Goal: Communication & Community: Ask a question

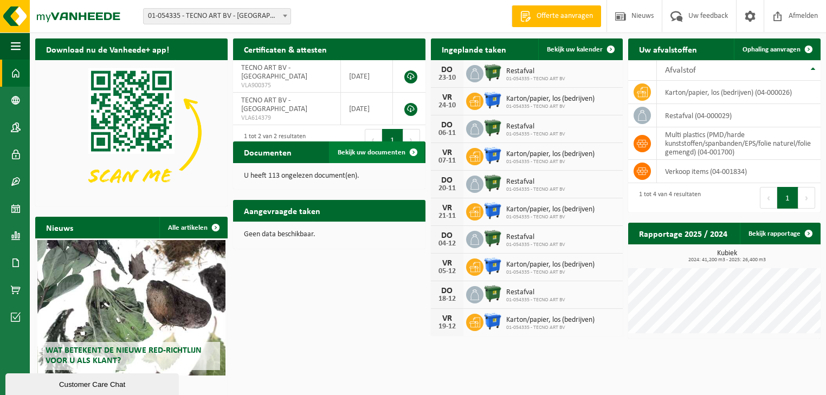
click at [416, 150] on span at bounding box center [414, 152] width 22 height 22
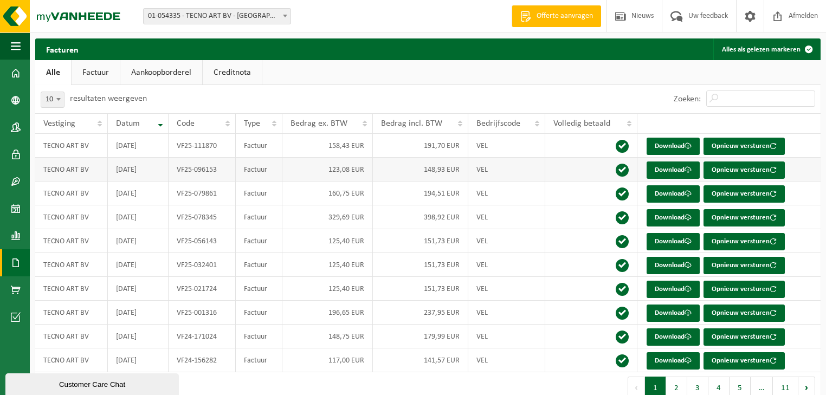
scroll to position [17, 0]
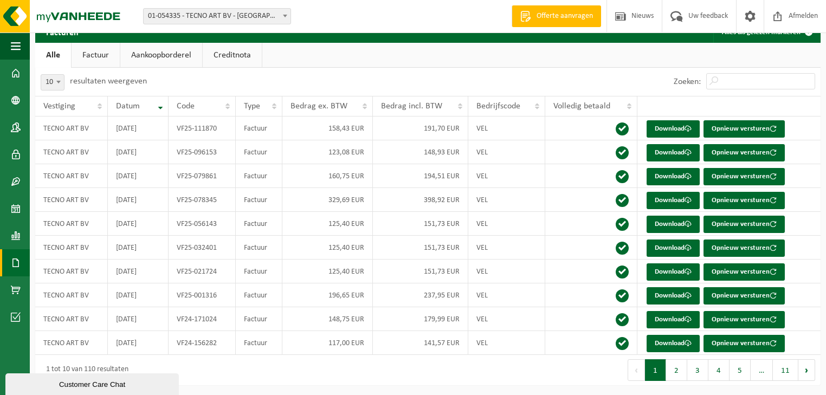
click at [165, 52] on link "Aankoopborderel" at bounding box center [161, 55] width 82 height 25
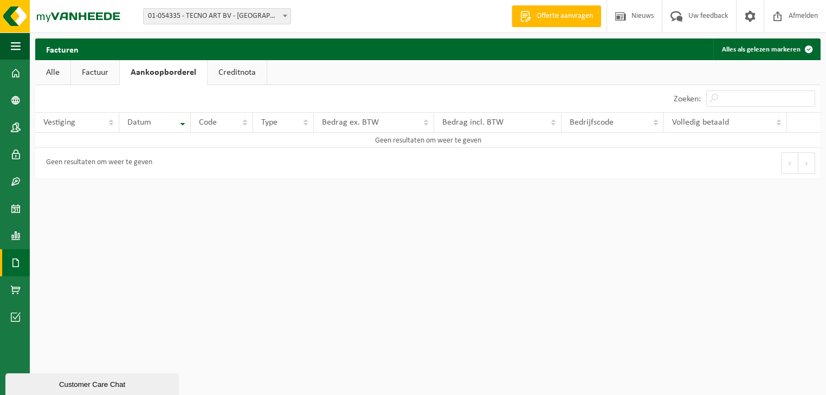
scroll to position [0, 0]
click at [241, 73] on link "Creditnota" at bounding box center [237, 72] width 59 height 25
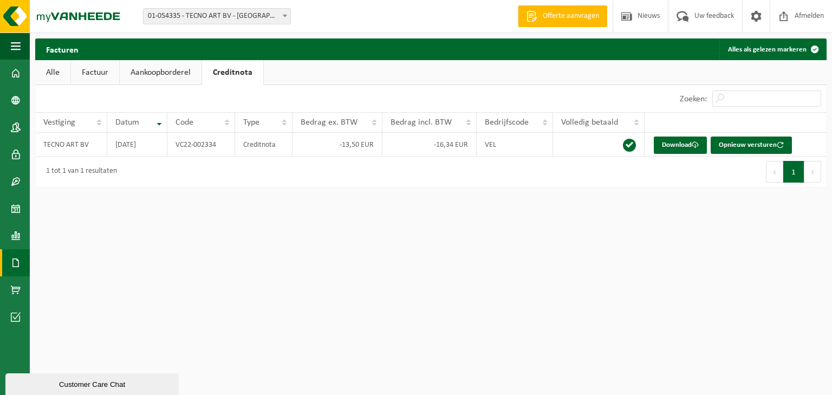
click at [53, 69] on link "Alle" at bounding box center [52, 72] width 35 height 25
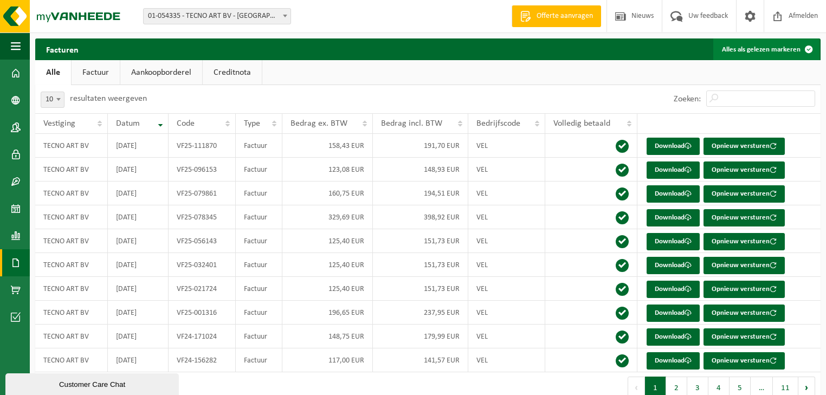
click at [807, 49] on span at bounding box center [809, 49] width 22 height 22
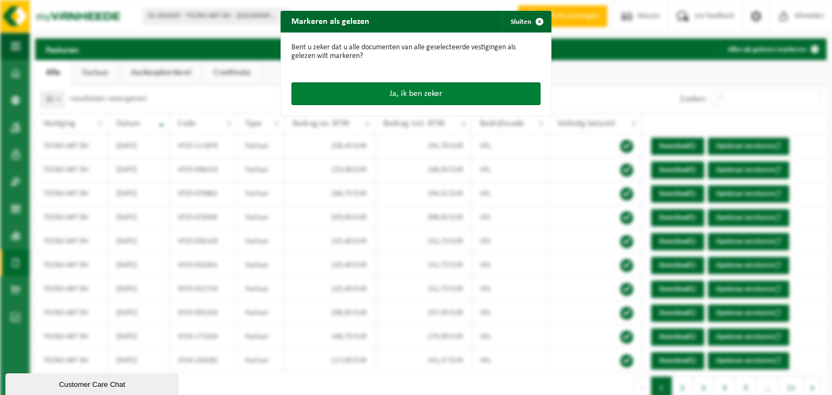
click at [419, 92] on button "Ja, ik ben zeker" at bounding box center [416, 93] width 249 height 23
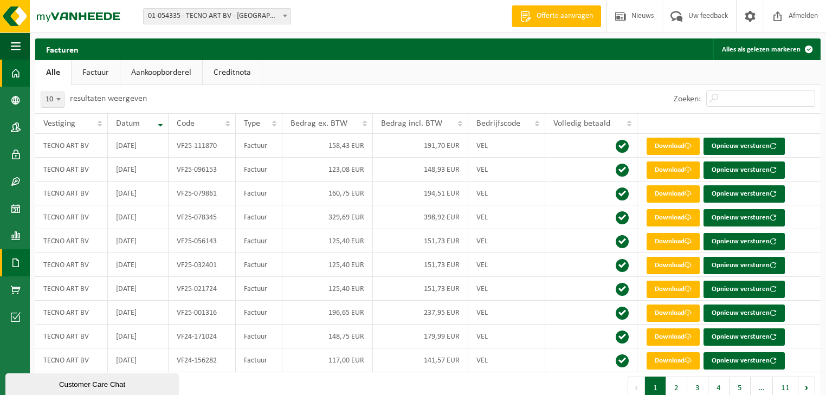
click at [18, 74] on span at bounding box center [16, 73] width 10 height 27
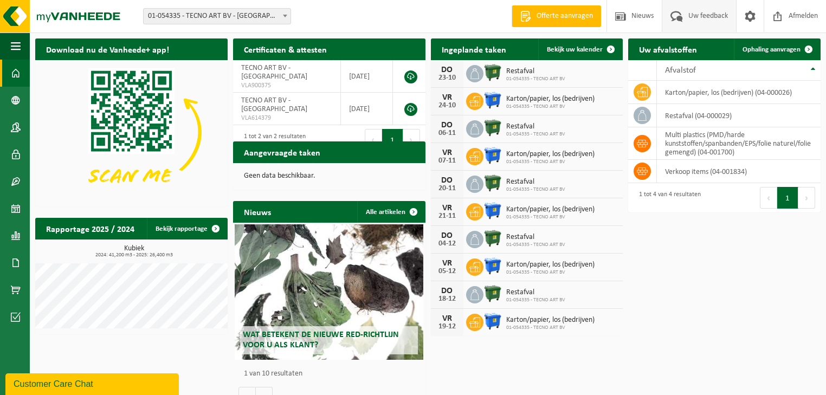
click at [688, 18] on span "Uw feedback" at bounding box center [708, 16] width 45 height 32
click at [767, 48] on span "Ophaling aanvragen" at bounding box center [771, 49] width 58 height 7
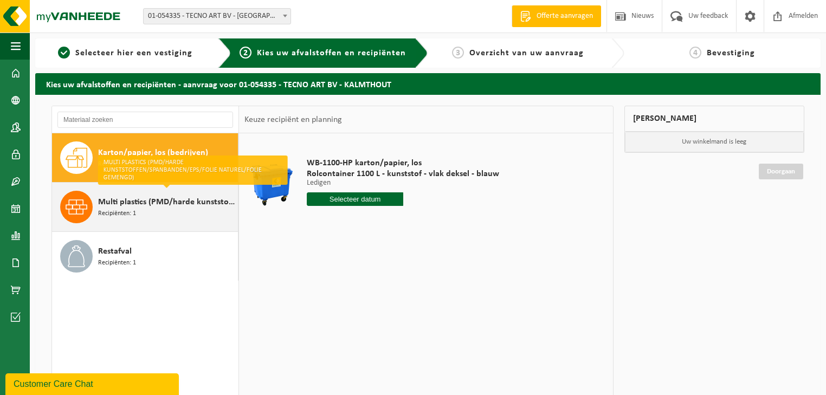
click at [102, 203] on span "Multi plastics (PMD/harde kunststoffen/spanbanden/EPS/folie naturel/folie gemen…" at bounding box center [166, 202] width 137 height 13
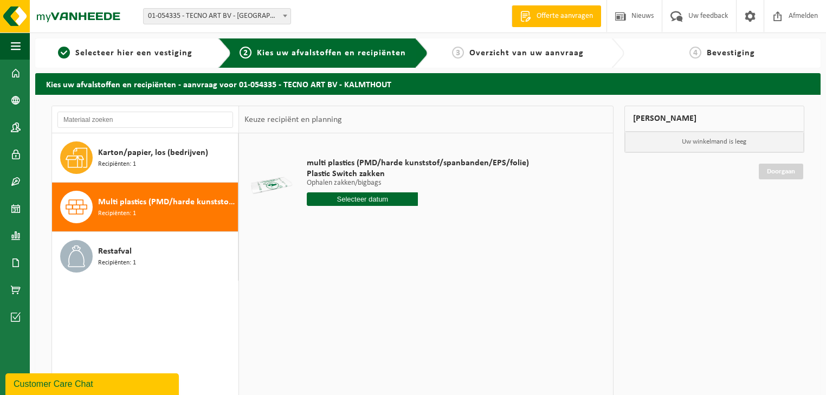
click at [111, 382] on div "Customer Care Chat" at bounding box center [92, 384] width 157 height 13
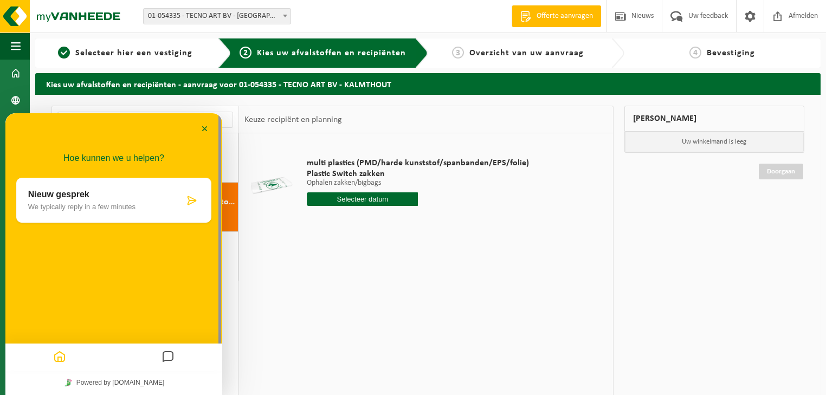
click at [43, 203] on p "We typically reply in a few minutes" at bounding box center [106, 207] width 156 height 8
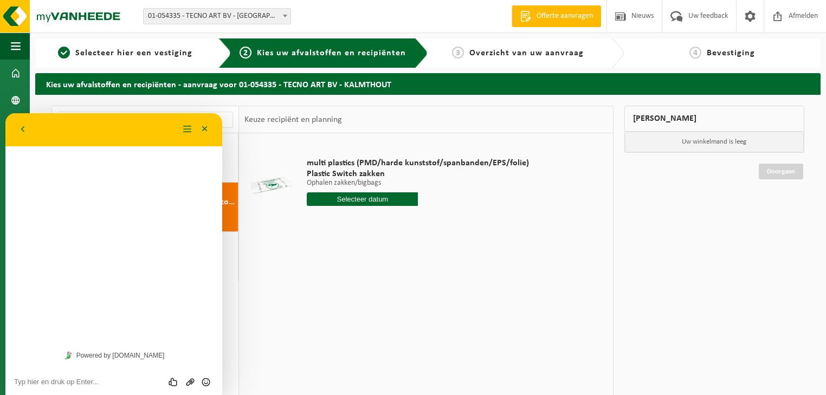
click at [74, 382] on textarea at bounding box center [113, 382] width 199 height 9
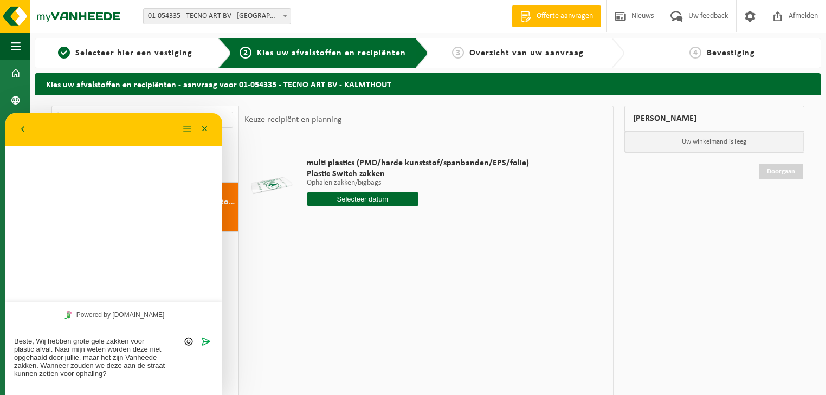
click at [37, 339] on textarea "Beste, Wij hebben grote gele zakken voor plastic afval. Naar mijn weten worden …" at bounding box center [113, 361] width 199 height 49
drag, startPoint x: 148, startPoint y: 124, endPoint x: 358, endPoint y: 133, distance: 209.9
click at [222, 133] on html "Terug Menu Minimaliseer Terug Powered by [DOMAIN_NAME] Beoordeel deze chat Uplo…" at bounding box center [113, 254] width 217 height 282
click at [36, 342] on textarea "Beste, Wij hebben grote gele zakken voor plastic afval. Naar mijn weten worden …" at bounding box center [113, 361] width 199 height 49
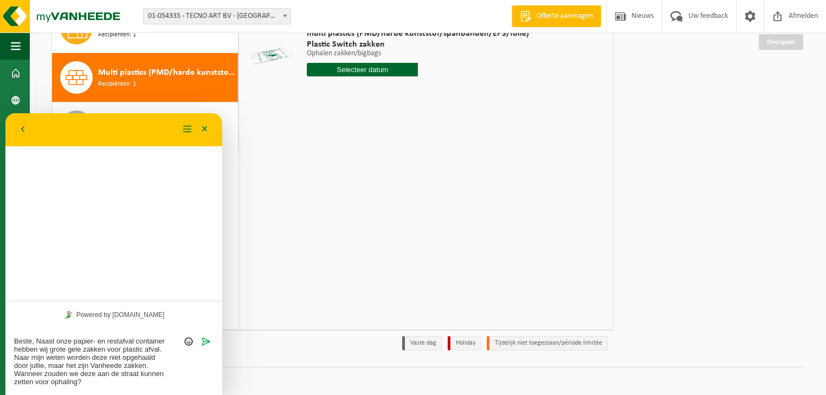
scroll to position [130, 0]
click at [93, 381] on textarea "Beste, Naast onze papier- en restafval container hebben wij grote gele zakken v…" at bounding box center [113, 361] width 199 height 49
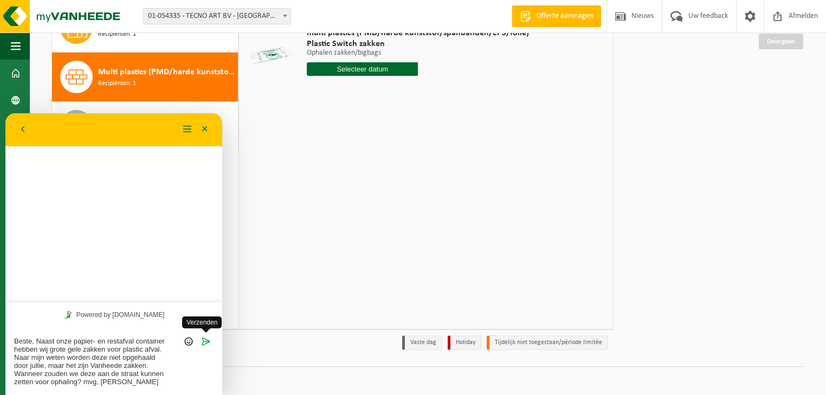
type textarea "Beste, Naast onze papier- en restafval container hebben wij grote gele zakken v…"
click at [205, 344] on icon "Verzenden" at bounding box center [206, 342] width 10 height 10
